Goal: Navigation & Orientation: Find specific page/section

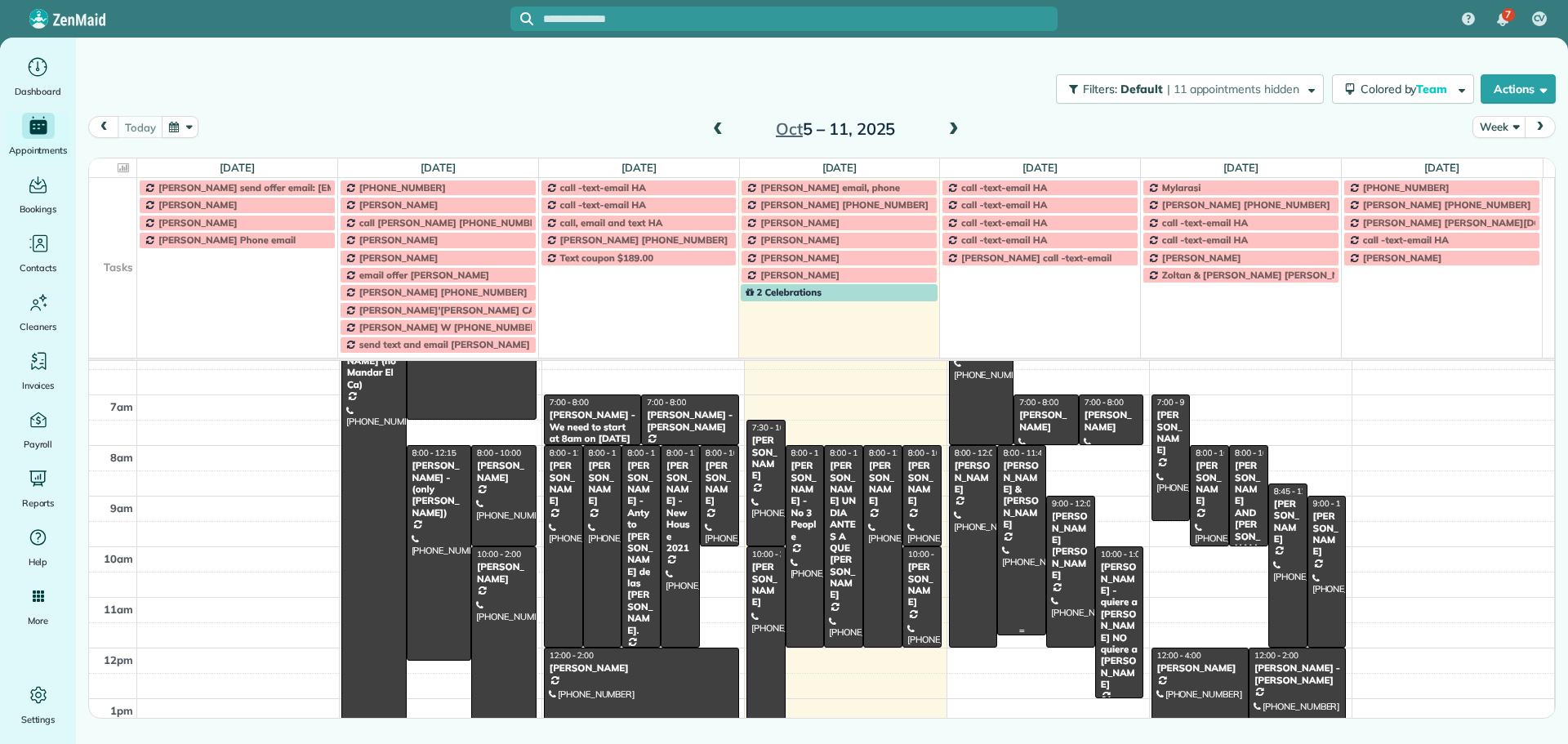
scroll to position [82, 0]
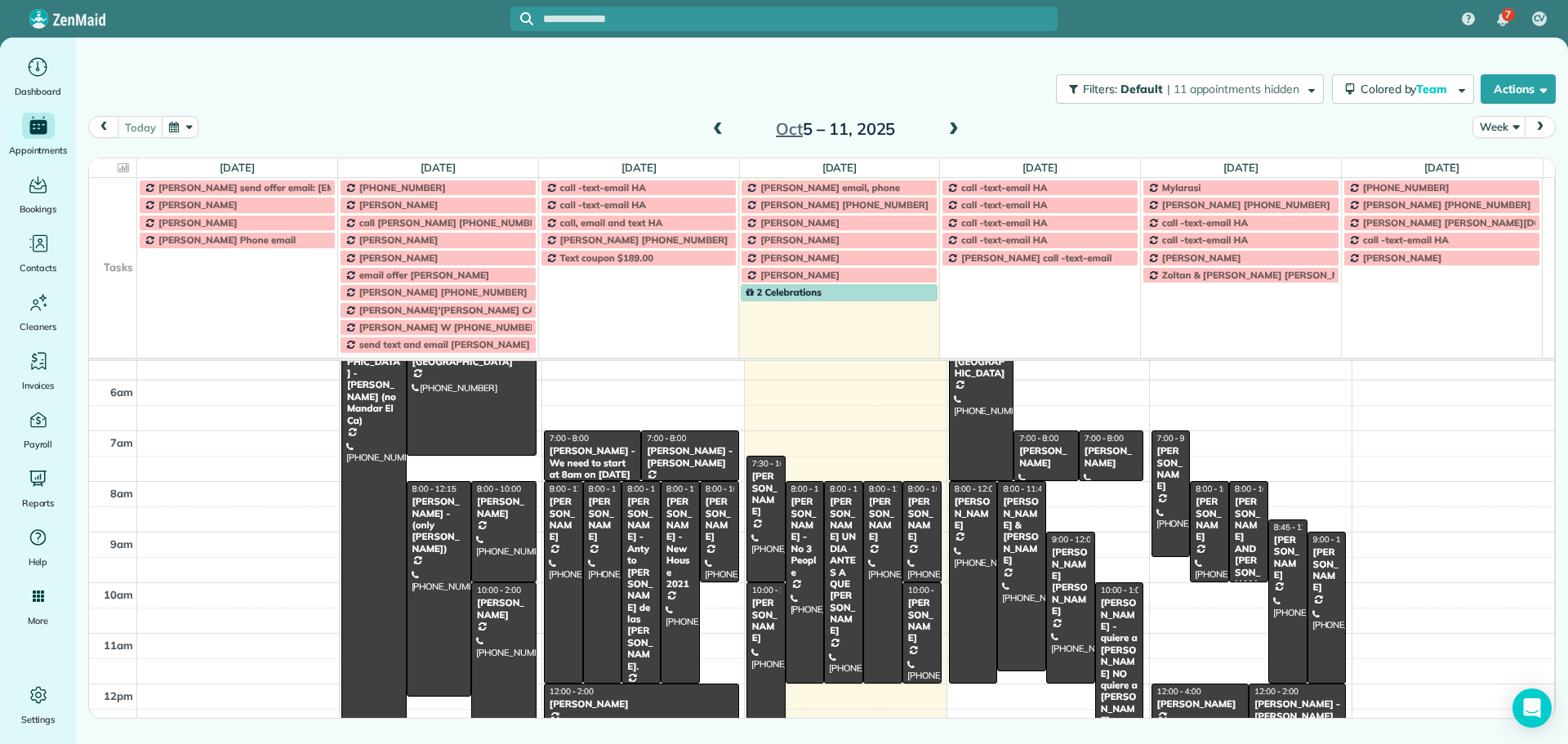
click at [101, 224] on td at bounding box center [113, 222] width 48 height 17
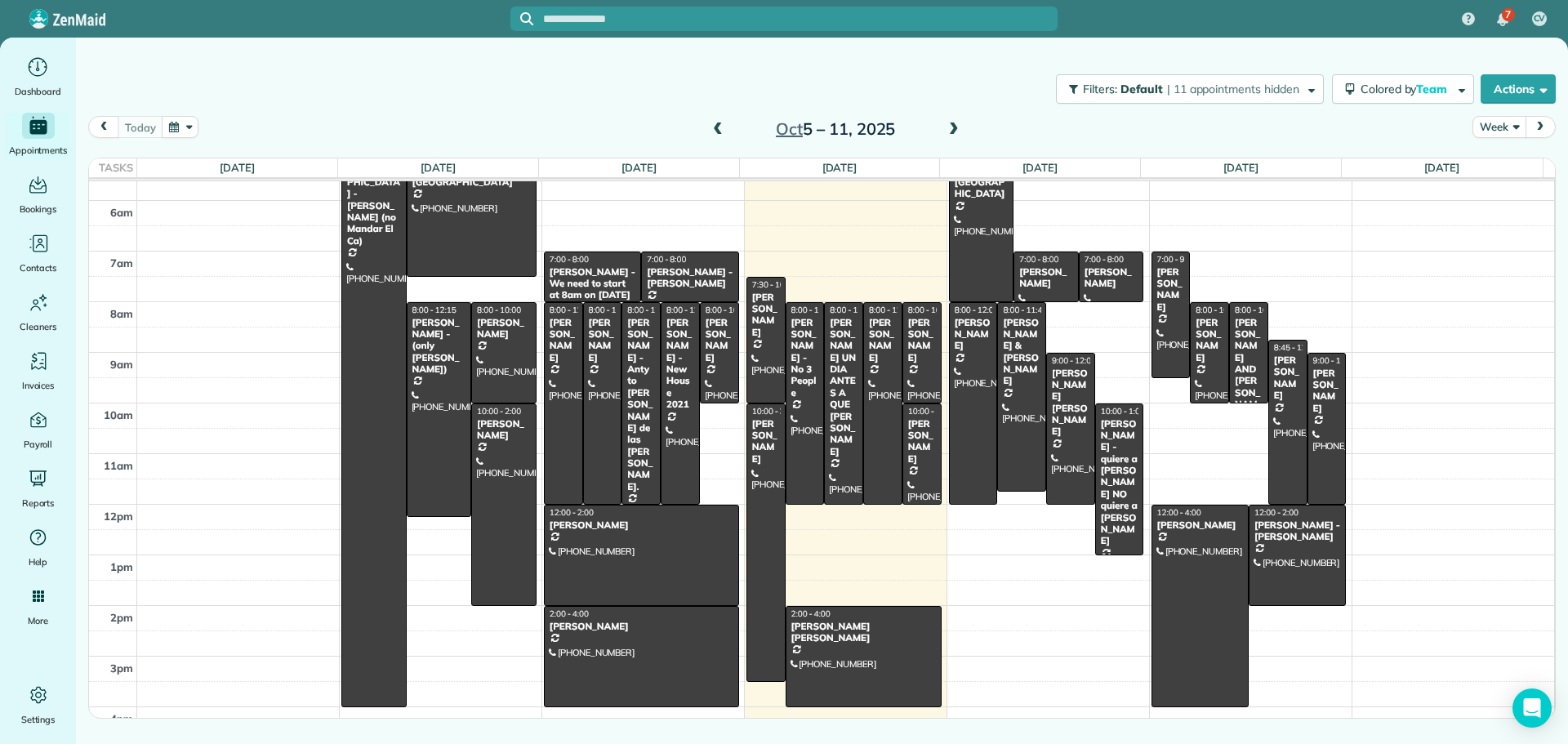
click at [1502, 126] on button "Week" at bounding box center [1499, 126] width 53 height 22
click at [1503, 175] on link "Day" at bounding box center [1537, 165] width 129 height 33
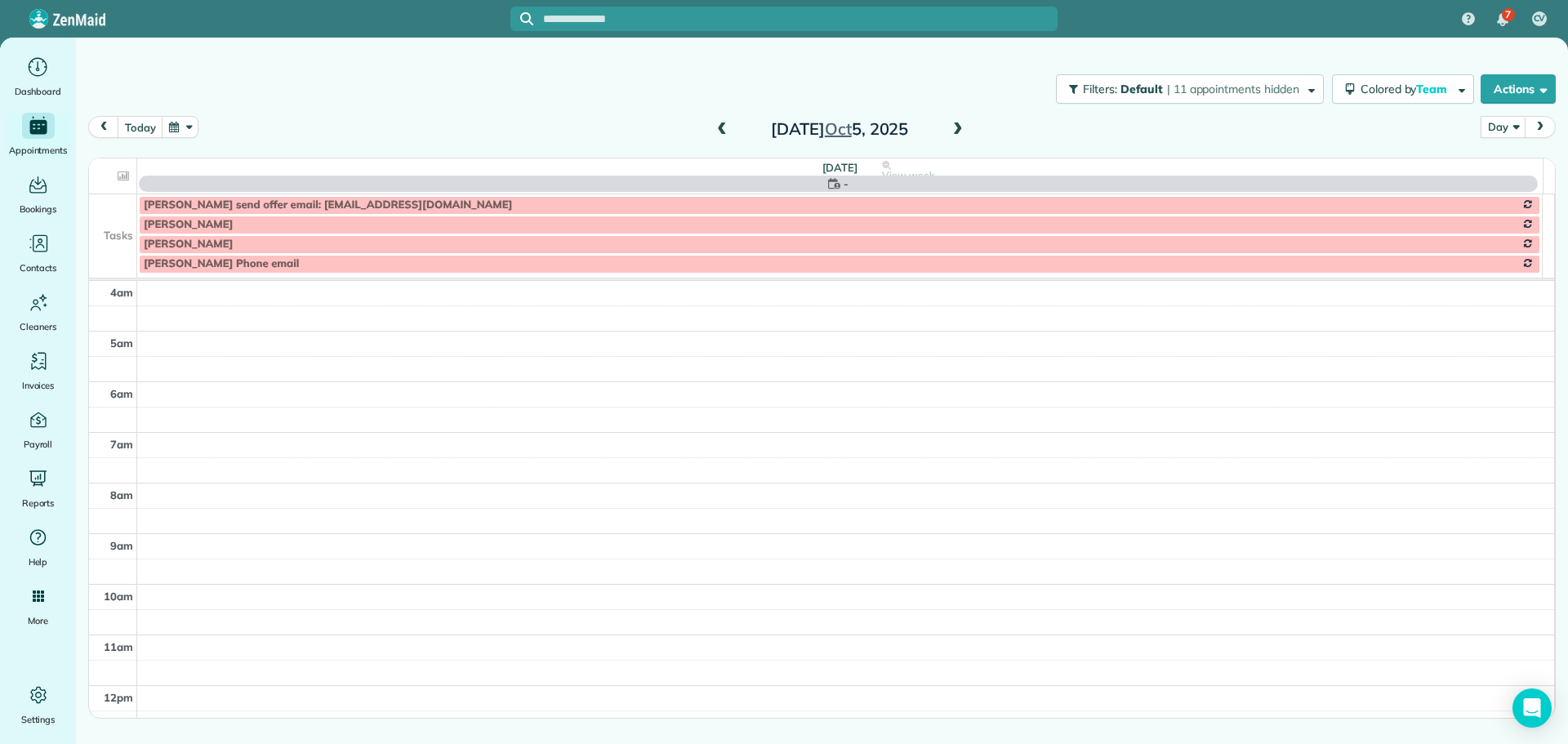
scroll to position [153, 0]
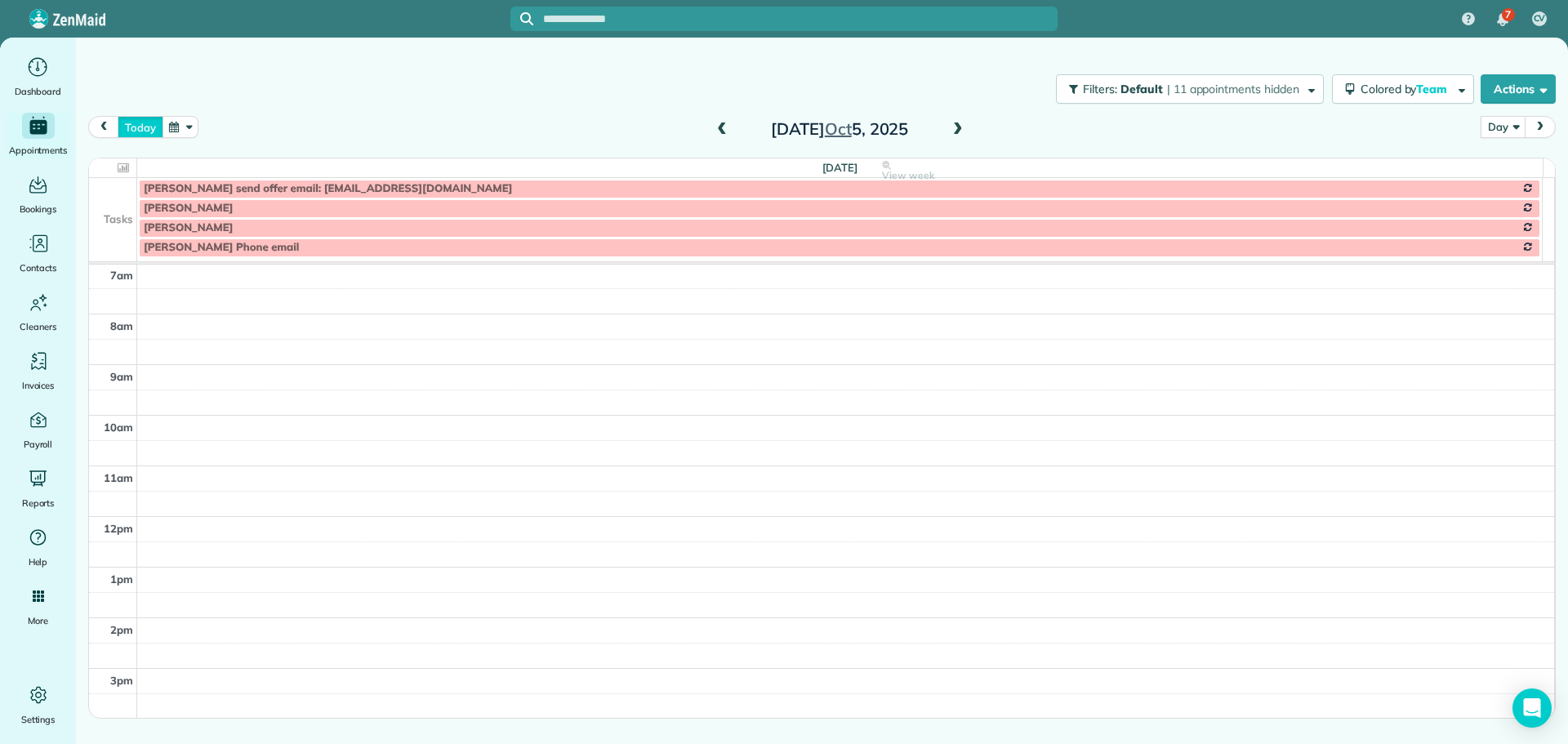
click at [133, 131] on button "today" at bounding box center [139, 126] width 44 height 22
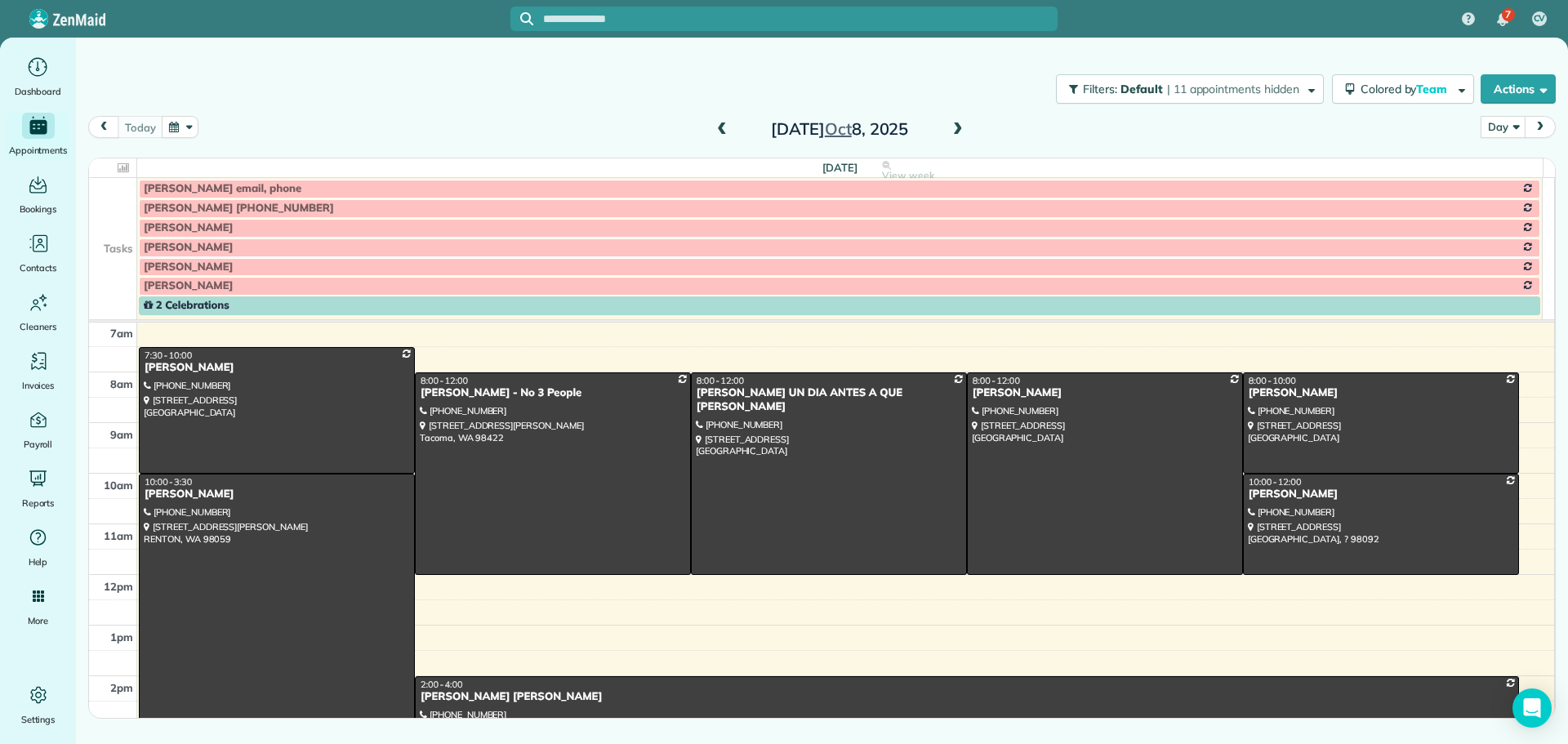
click at [958, 128] on span at bounding box center [958, 129] width 18 height 15
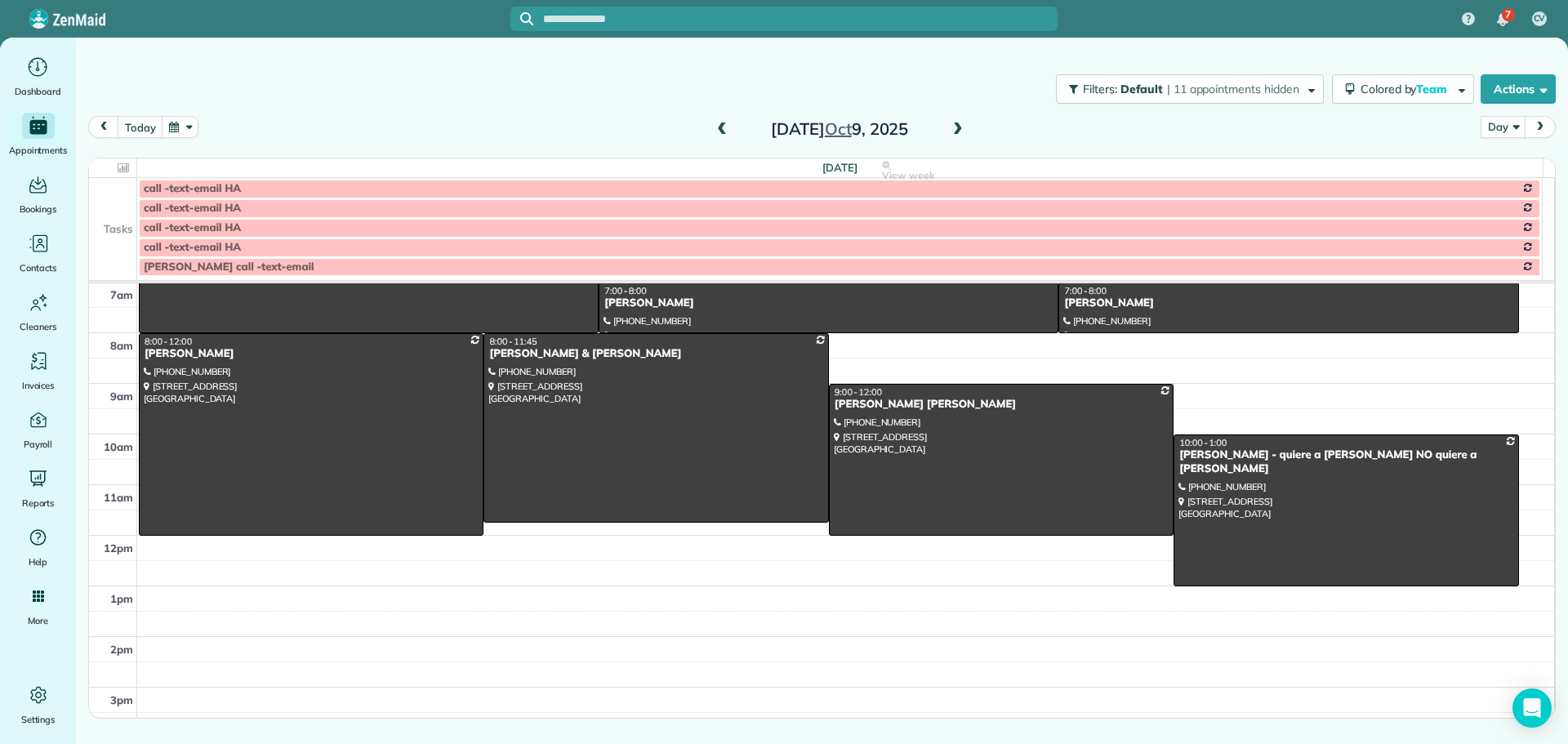
click at [118, 212] on td at bounding box center [113, 208] width 48 height 20
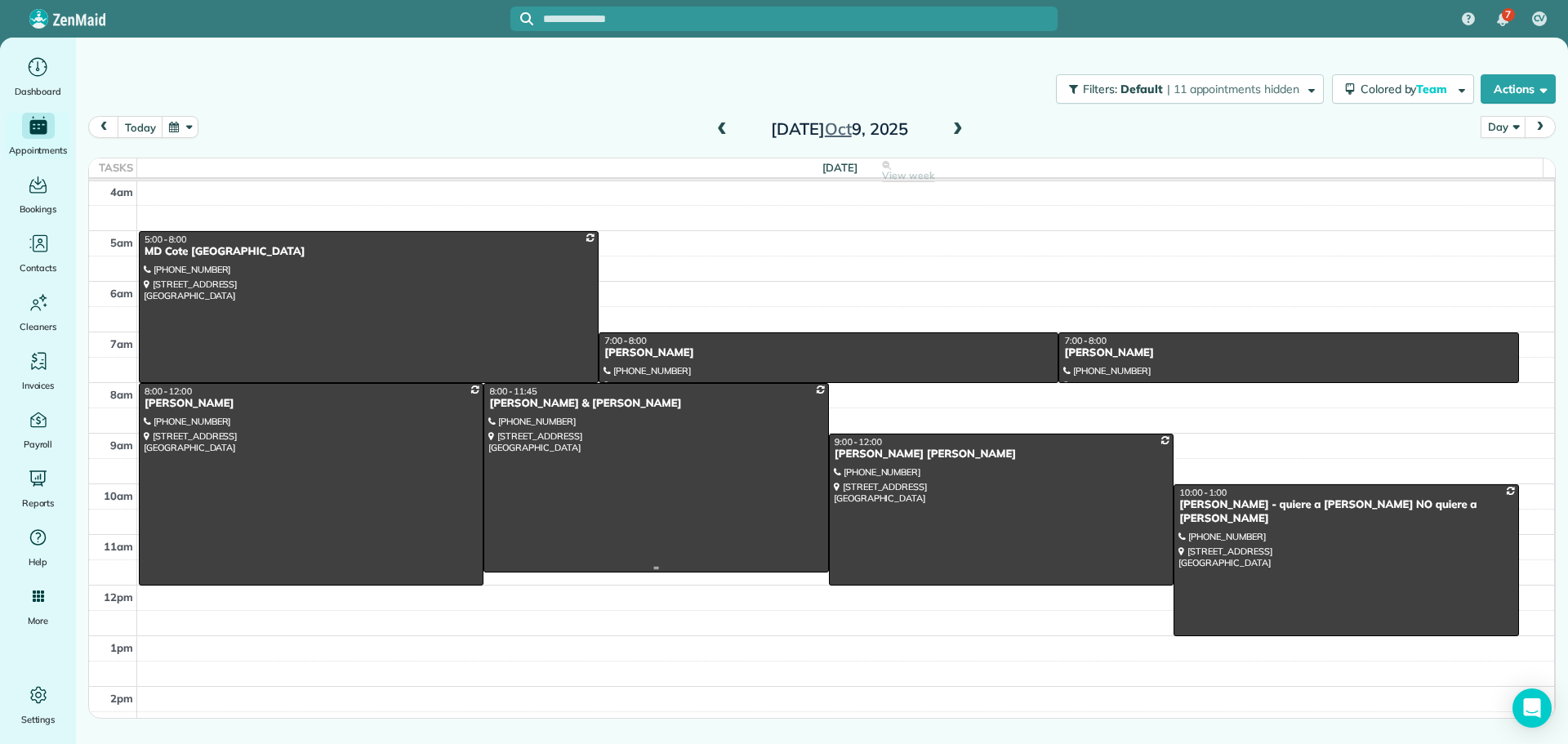
scroll to position [0, 0]
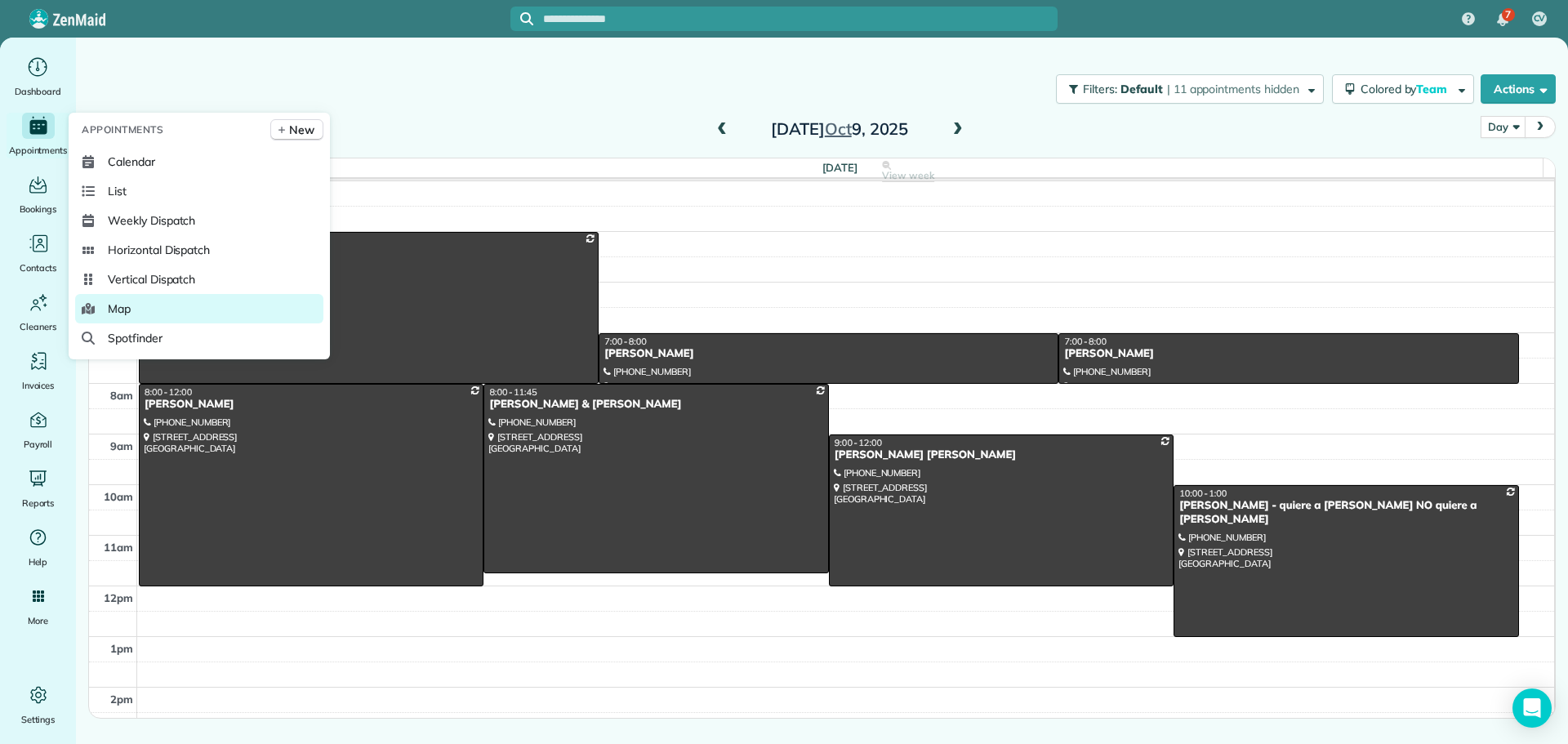
click at [121, 314] on span "Map" at bounding box center [118, 308] width 23 height 17
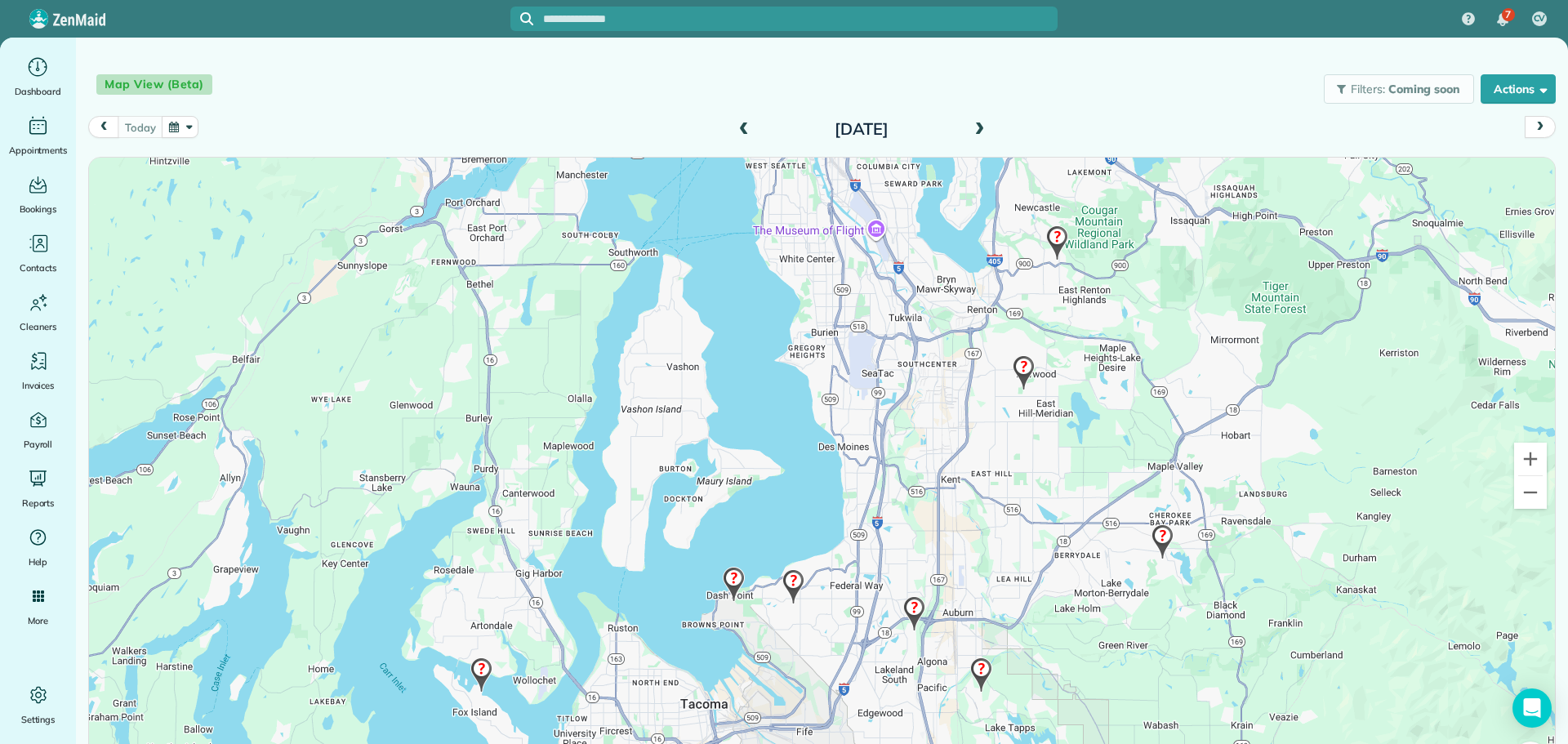
click at [970, 132] on span at bounding box center [979, 129] width 18 height 15
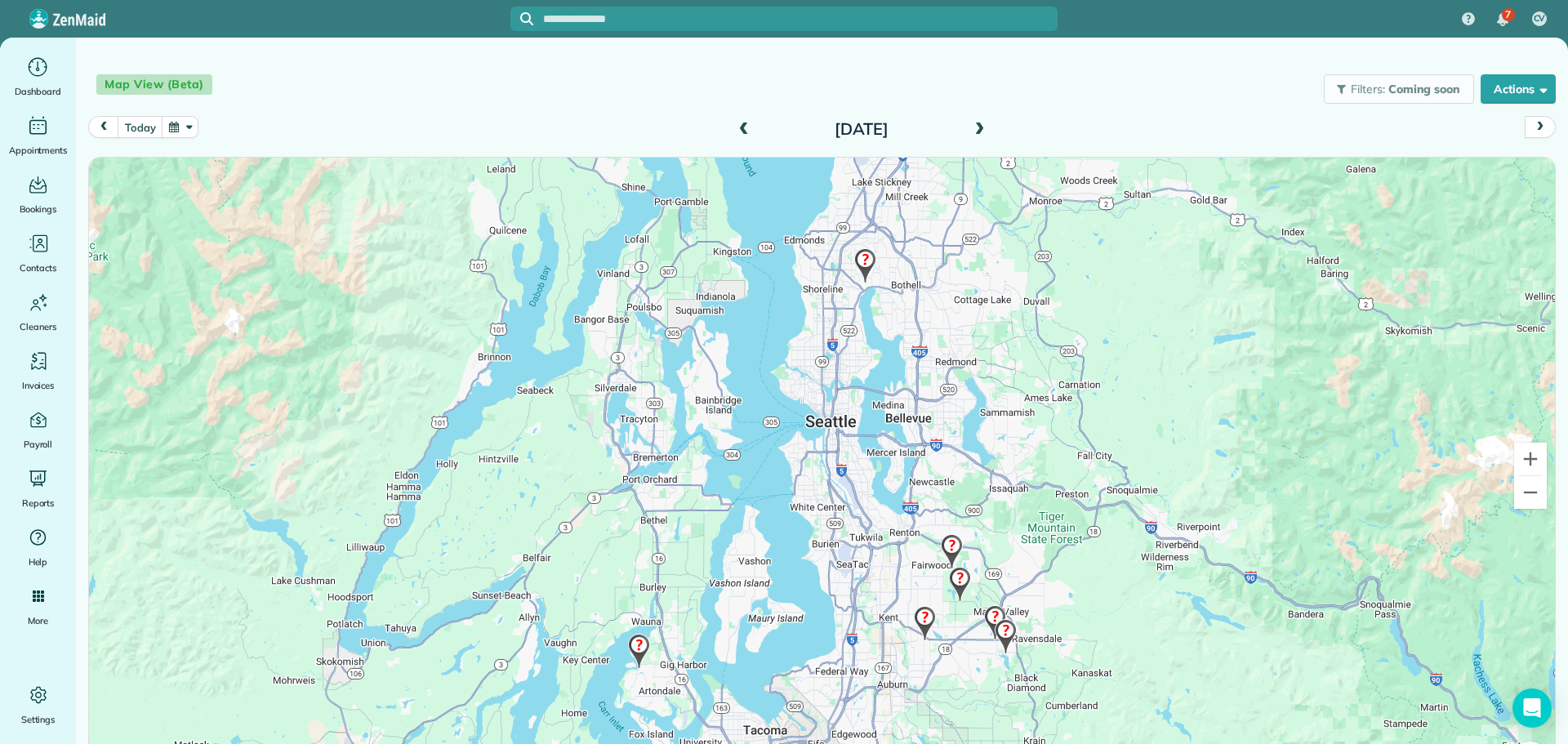
click at [922, 623] on img at bounding box center [925, 623] width 36 height 48
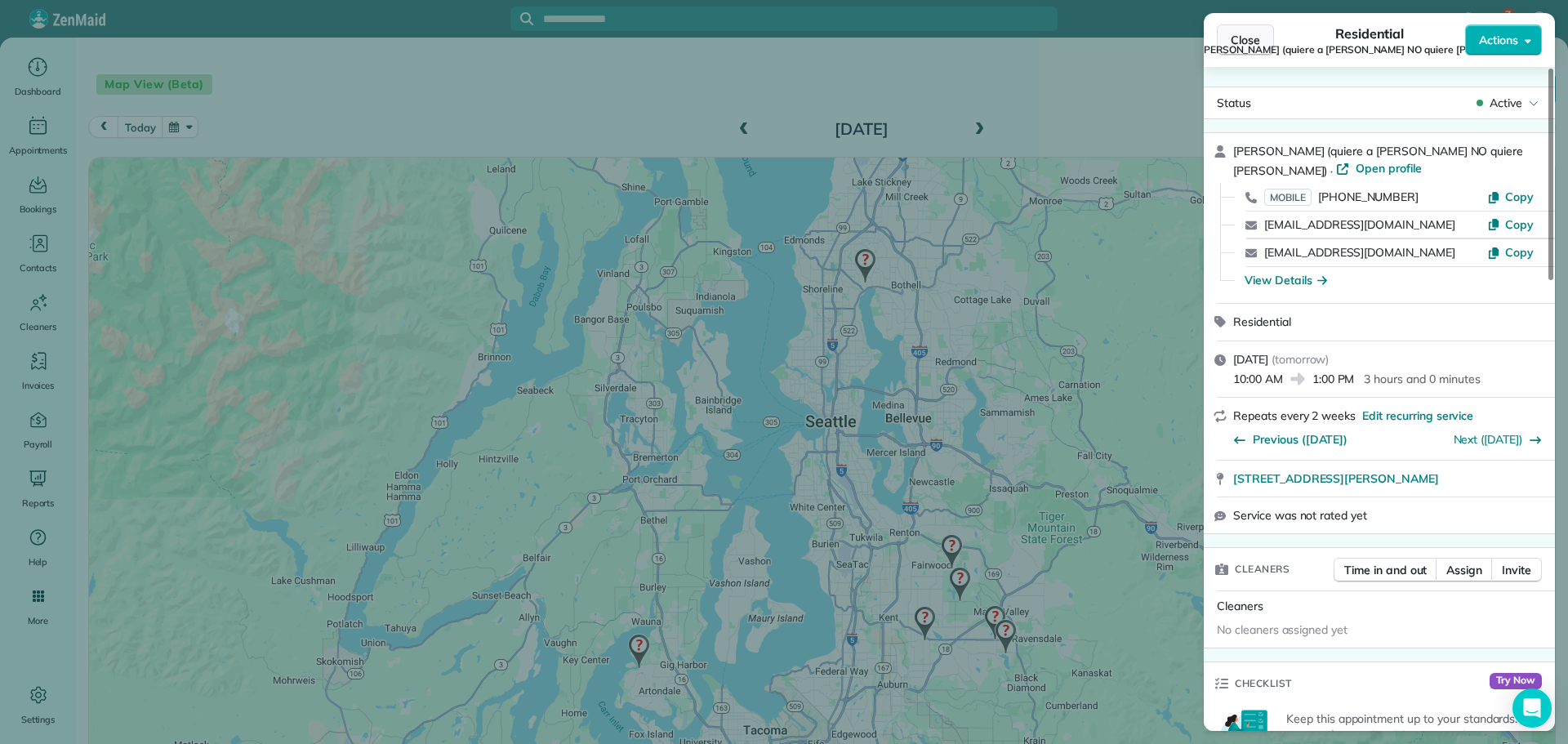
click at [1234, 37] on span "Close" at bounding box center [1245, 40] width 30 height 17
